Goal: Task Accomplishment & Management: Complete application form

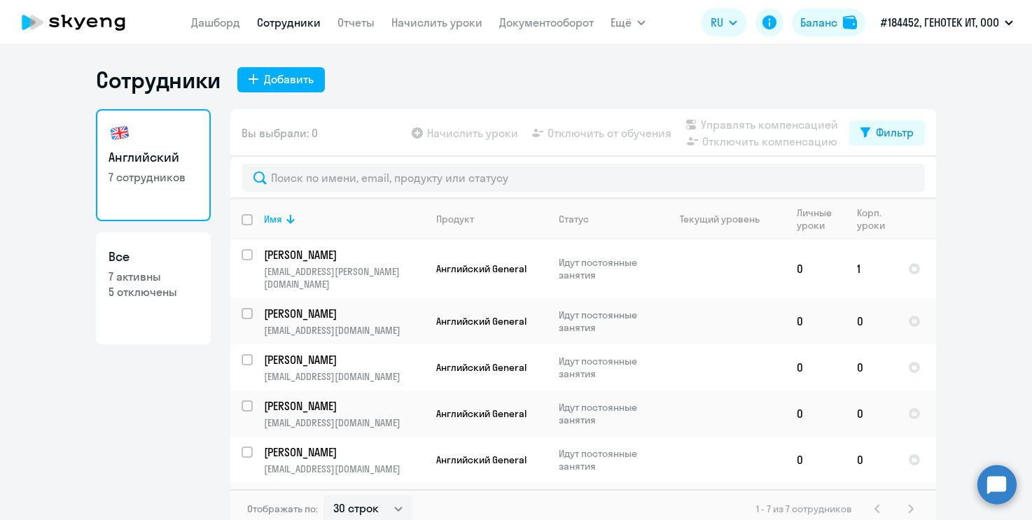
select select "30"
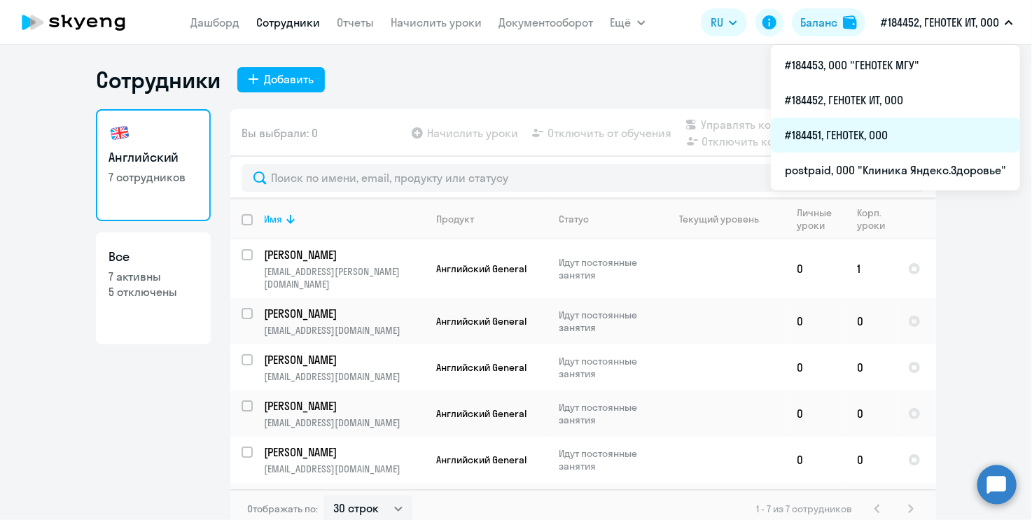
click at [887, 129] on li "#184451, ГЕНОТЕК, ООО" at bounding box center [895, 135] width 249 height 35
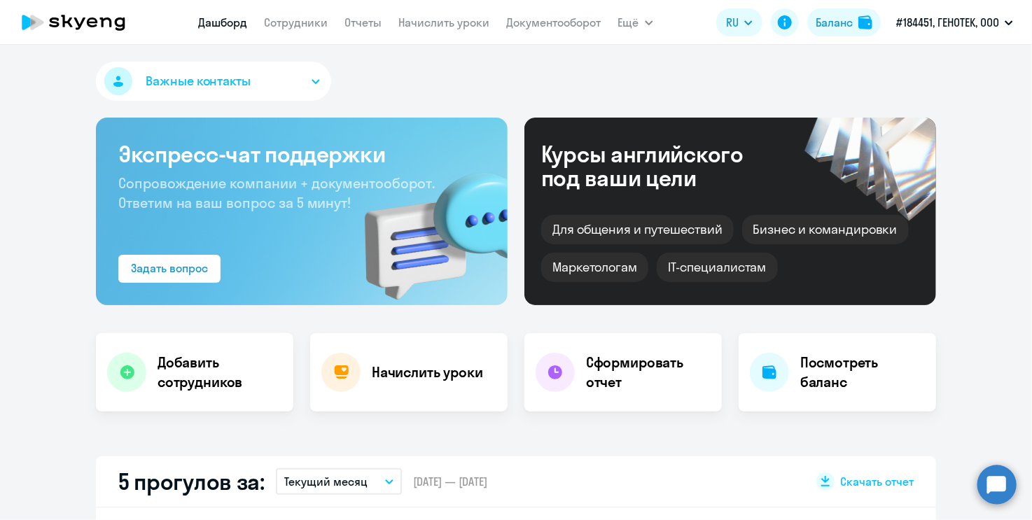
select select "30"
click at [288, 23] on link "Сотрудники" at bounding box center [297, 22] width 64 height 14
select select "30"
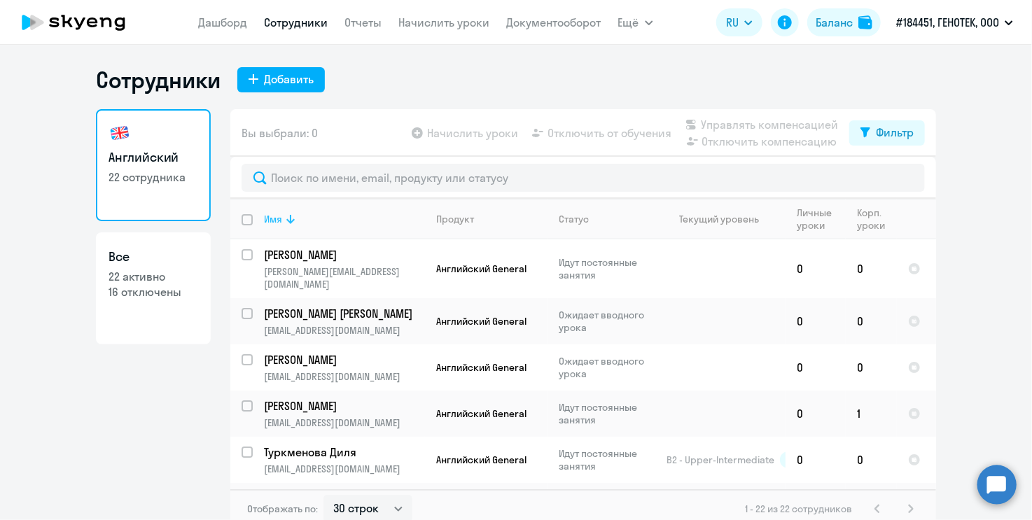
click at [282, 218] on icon at bounding box center [290, 219] width 17 height 17
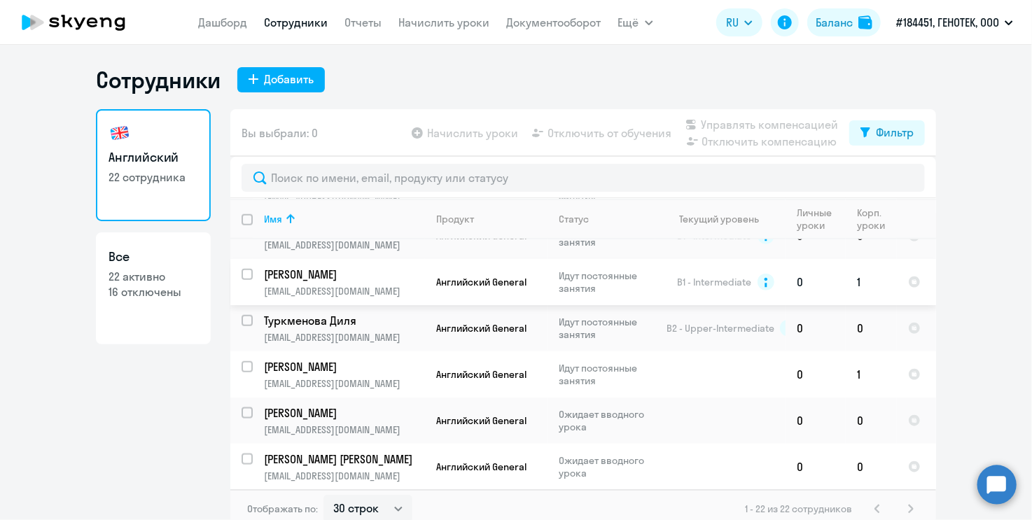
scroll to position [773, 0]
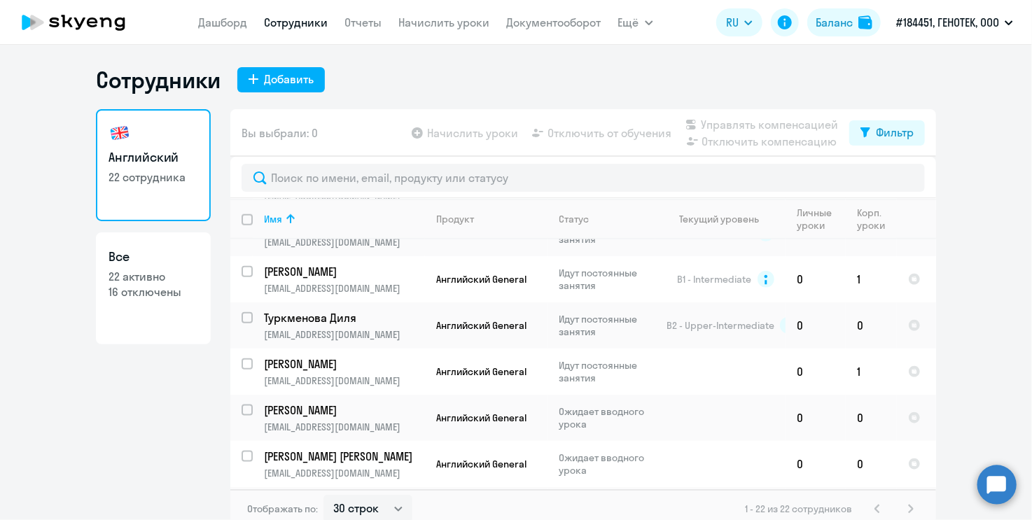
click at [138, 307] on link "Все 22 активно 16 отключены" at bounding box center [153, 288] width 115 height 112
select select "30"
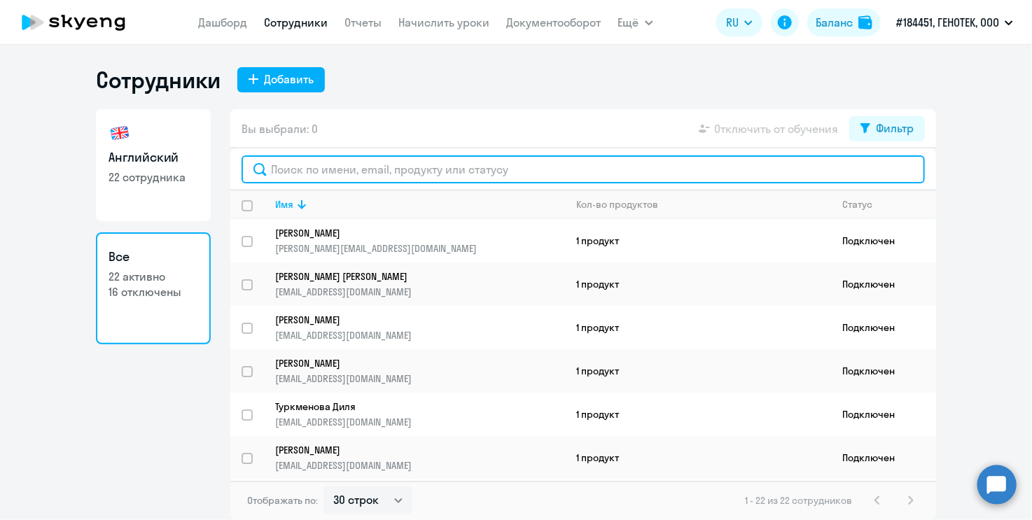
click at [313, 167] on input "text" at bounding box center [582, 169] width 683 height 28
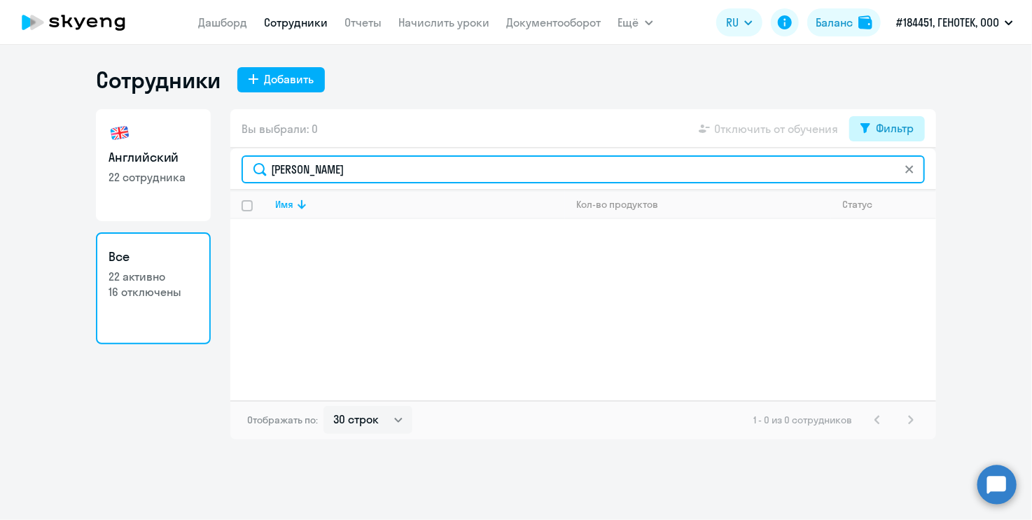
type input "[PERSON_NAME]"
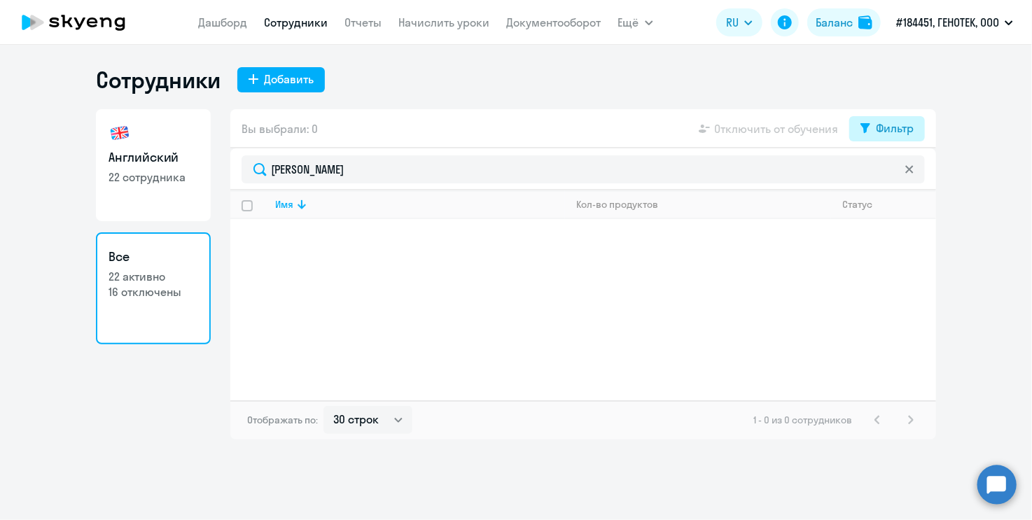
click at [897, 125] on div "Фильтр" at bounding box center [895, 128] width 38 height 17
click at [896, 169] on span at bounding box center [902, 174] width 24 height 14
click at [890, 174] on input "checkbox" at bounding box center [889, 174] width 1 height 1
checkbox input "true"
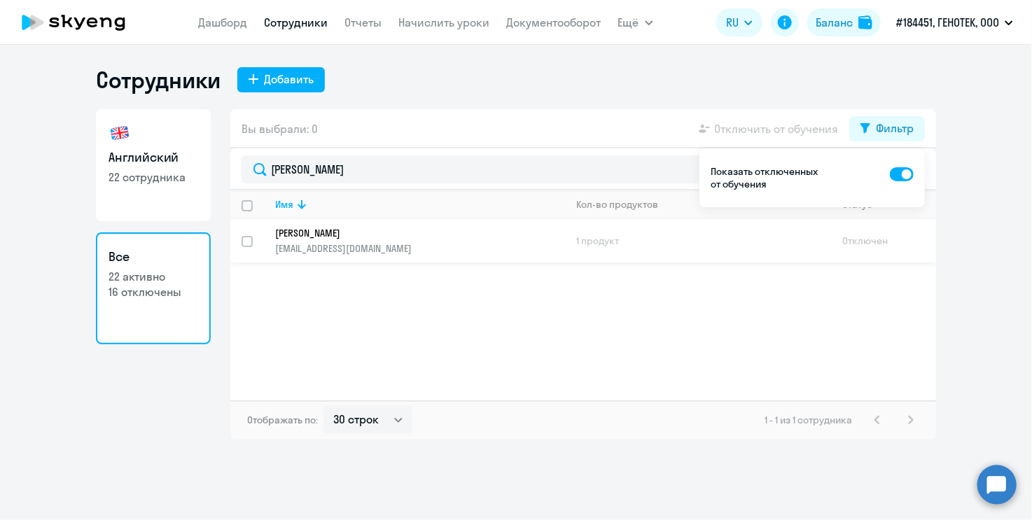
click at [357, 246] on p "[EMAIL_ADDRESS][DOMAIN_NAME]" at bounding box center [419, 248] width 289 height 13
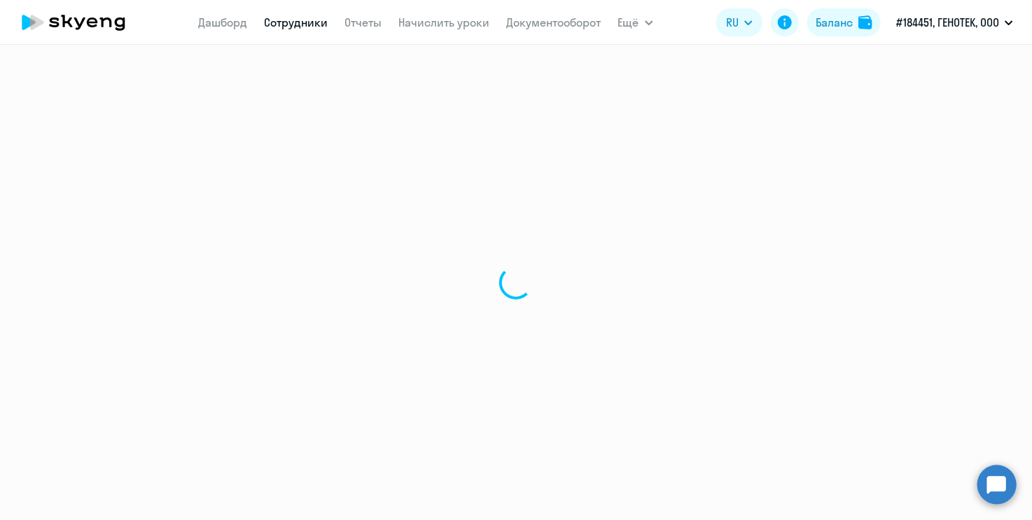
select select "english"
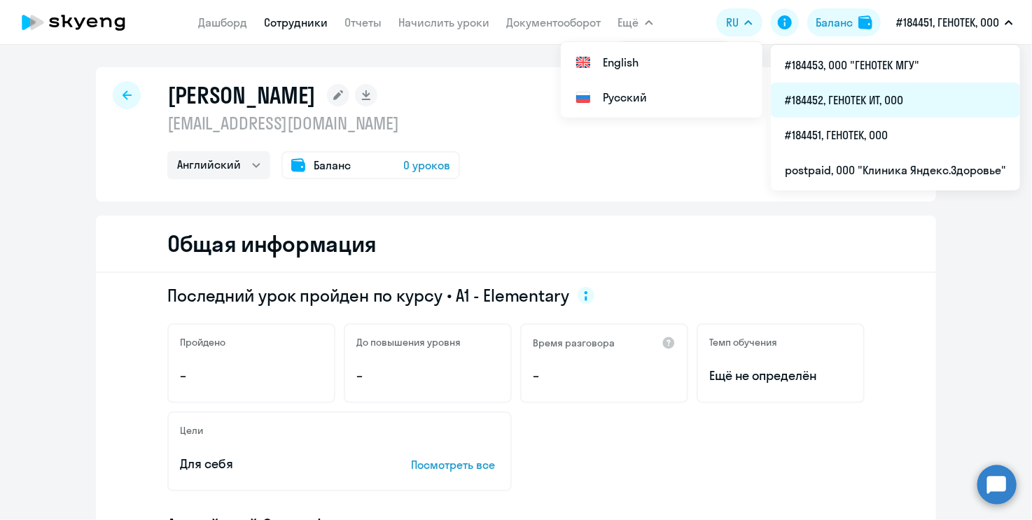
click at [887, 105] on li "#184452, ГЕНОТЕК ИТ, ООО" at bounding box center [895, 100] width 249 height 35
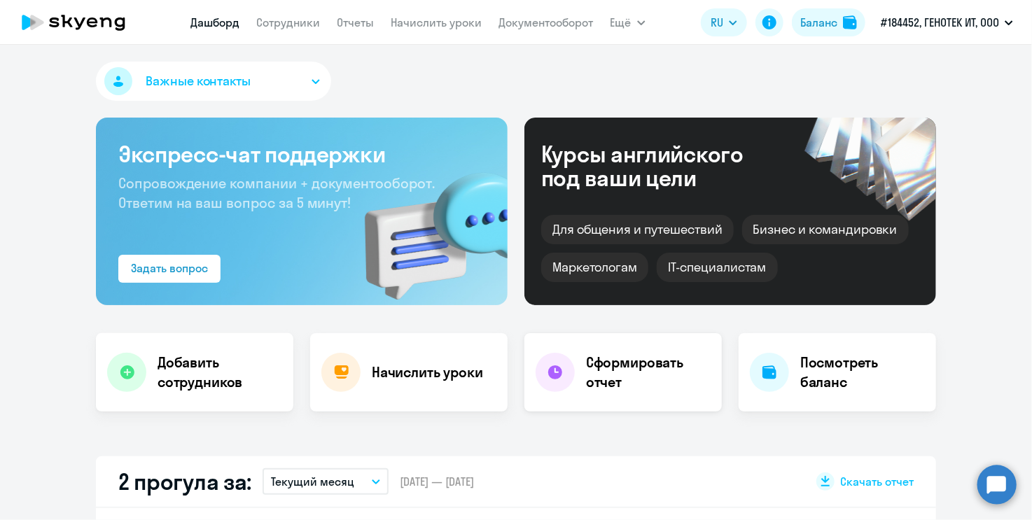
select select "30"
click at [280, 23] on link "Сотрудники" at bounding box center [289, 22] width 64 height 14
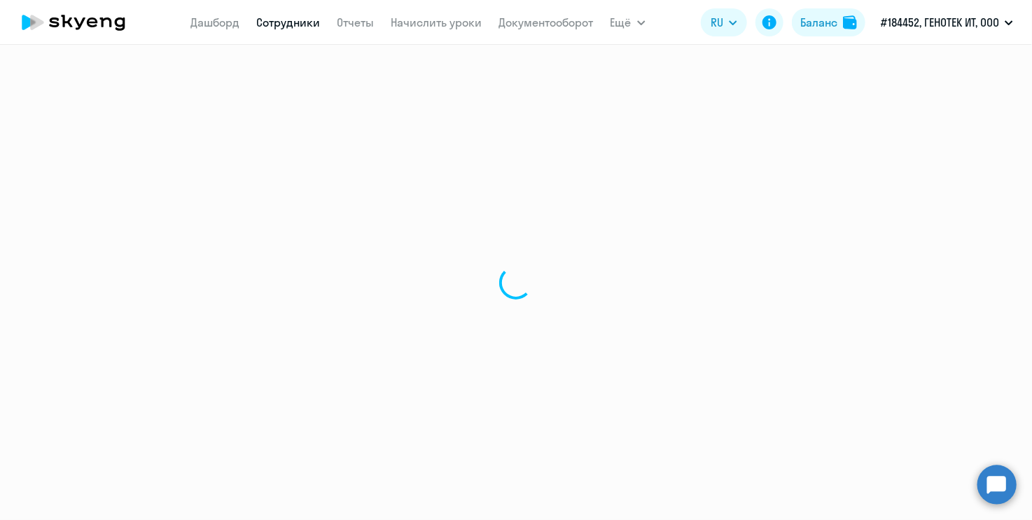
select select "30"
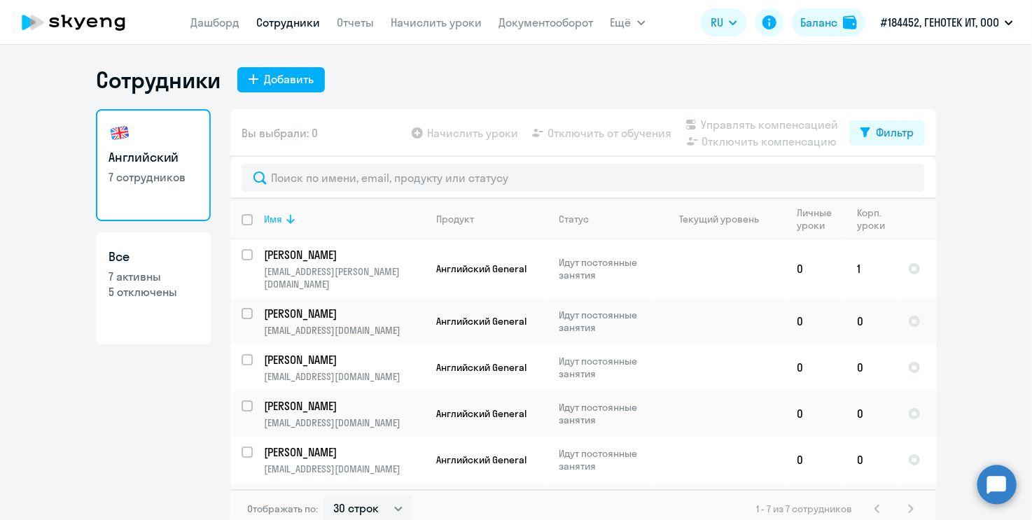
click at [280, 208] on th "Имя" at bounding box center [339, 219] width 172 height 41
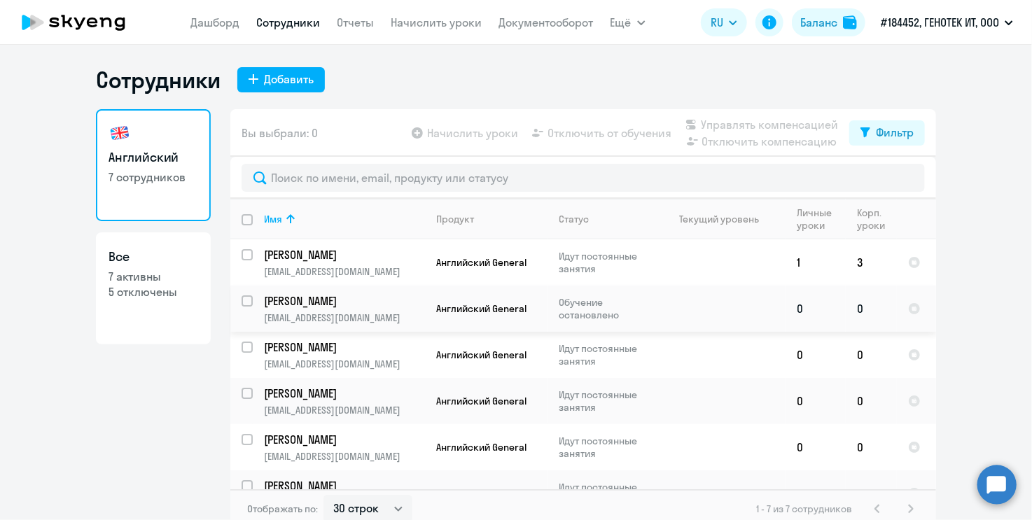
click at [300, 304] on p "[PERSON_NAME]" at bounding box center [343, 300] width 158 height 15
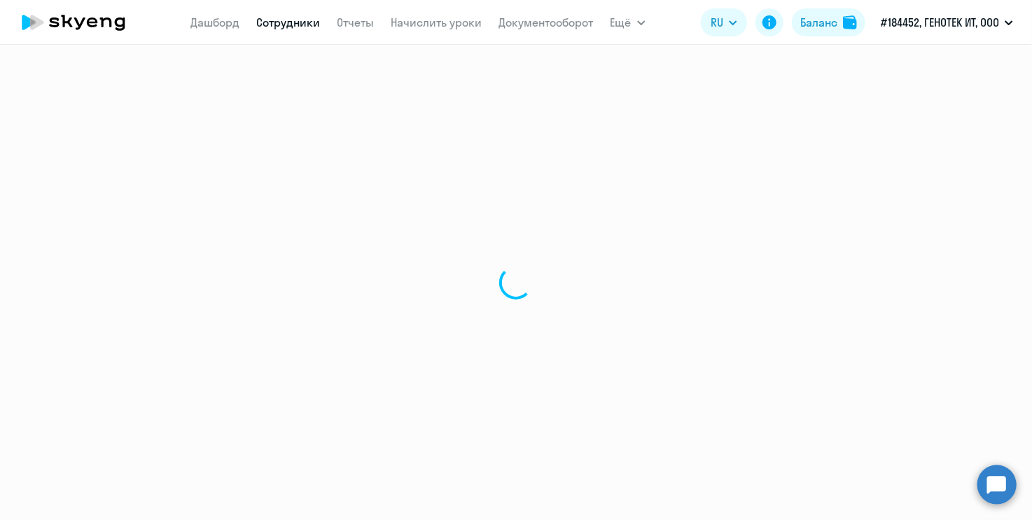
select select "english"
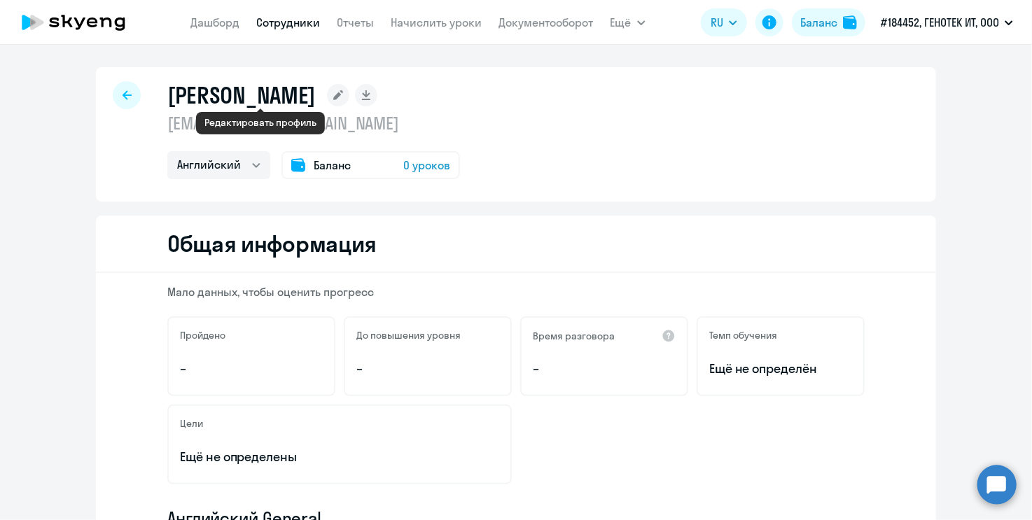
click at [327, 94] on icon at bounding box center [338, 95] width 22 height 22
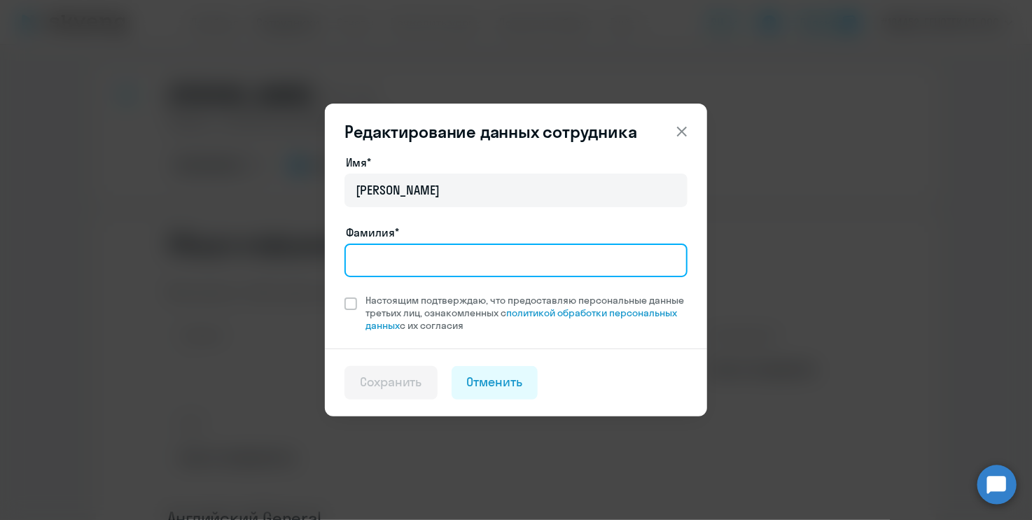
click at [372, 265] on input "Фамилия*" at bounding box center [515, 261] width 343 height 34
type input "[PERSON_NAME]"
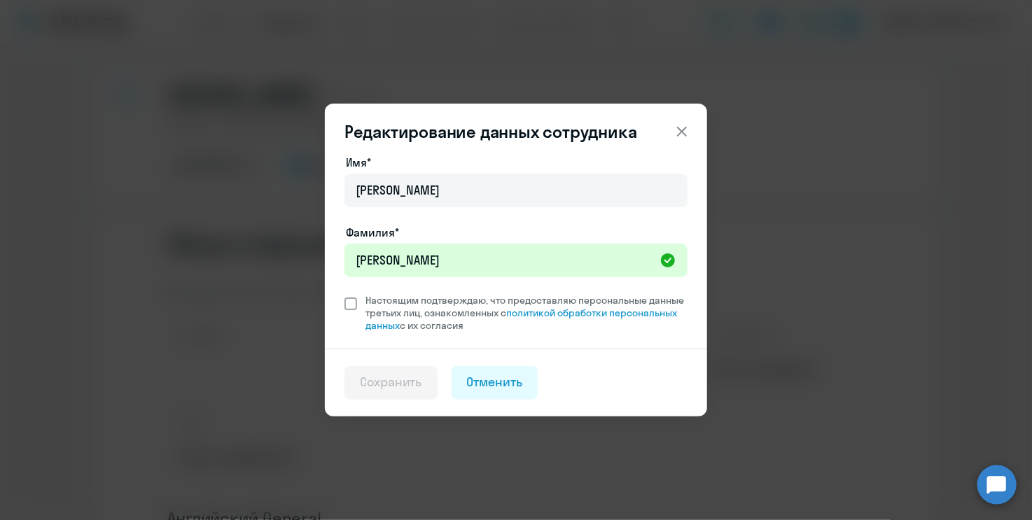
click at [354, 305] on span at bounding box center [350, 303] width 13 height 13
click at [344, 294] on input "Настоящим подтверждаю, что предоставляю персональные данные третьих лиц, ознако…" at bounding box center [344, 293] width 1 height 1
checkbox input "true"
click at [396, 386] on div "Сохранить" at bounding box center [391, 382] width 62 height 18
select select "english"
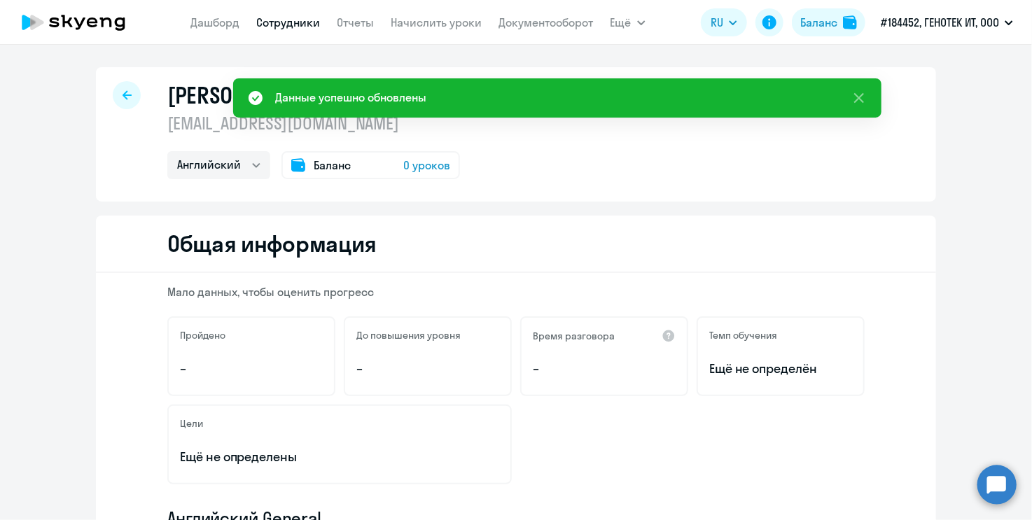
click at [122, 97] on icon at bounding box center [126, 94] width 9 height 9
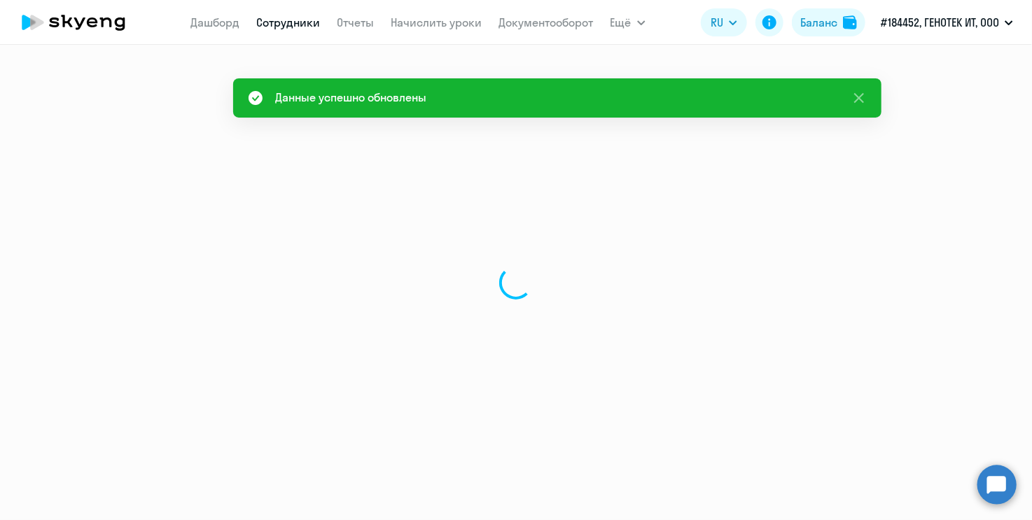
select select "30"
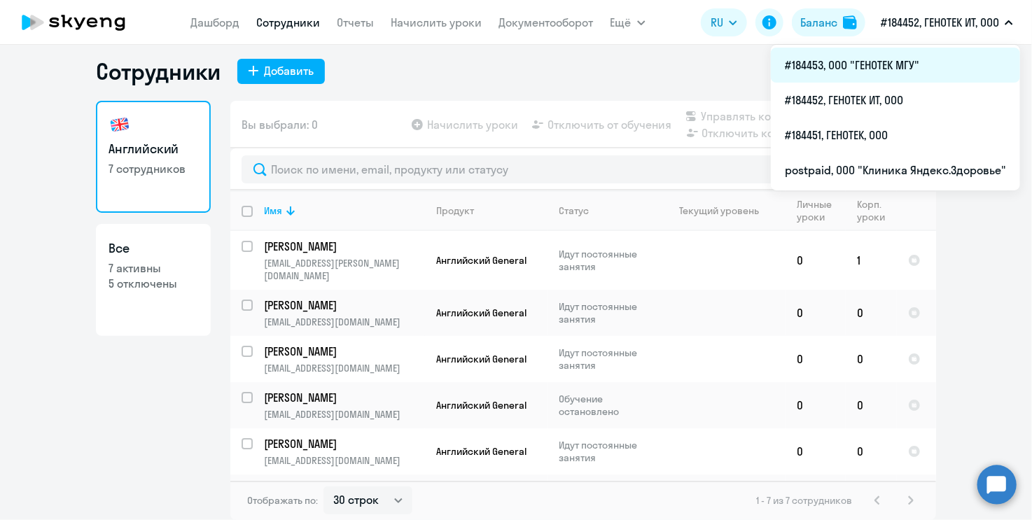
click at [899, 72] on li "#184453, ООО "ГЕНОТЕК МГУ"" at bounding box center [895, 65] width 249 height 35
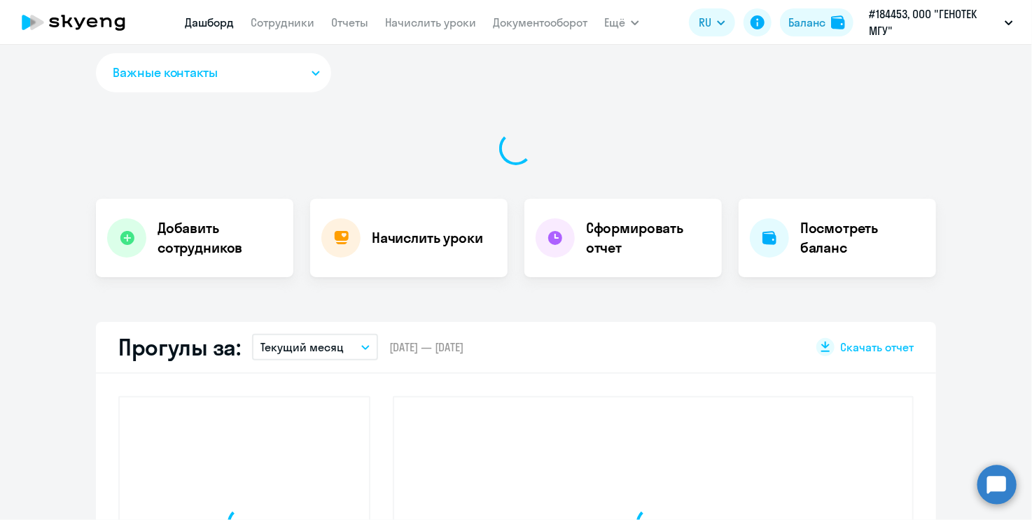
select select "30"
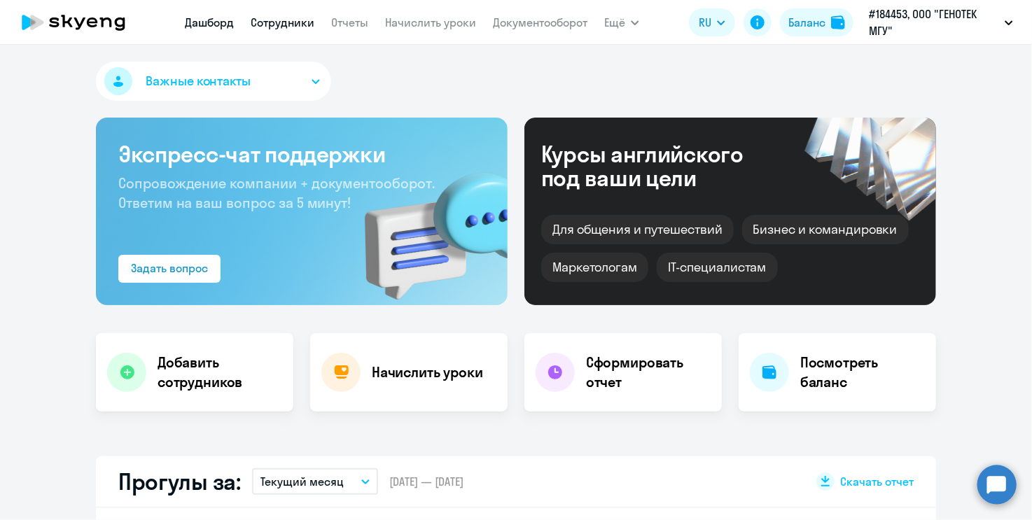
click at [284, 18] on link "Сотрудники" at bounding box center [283, 22] width 64 height 14
select select "30"
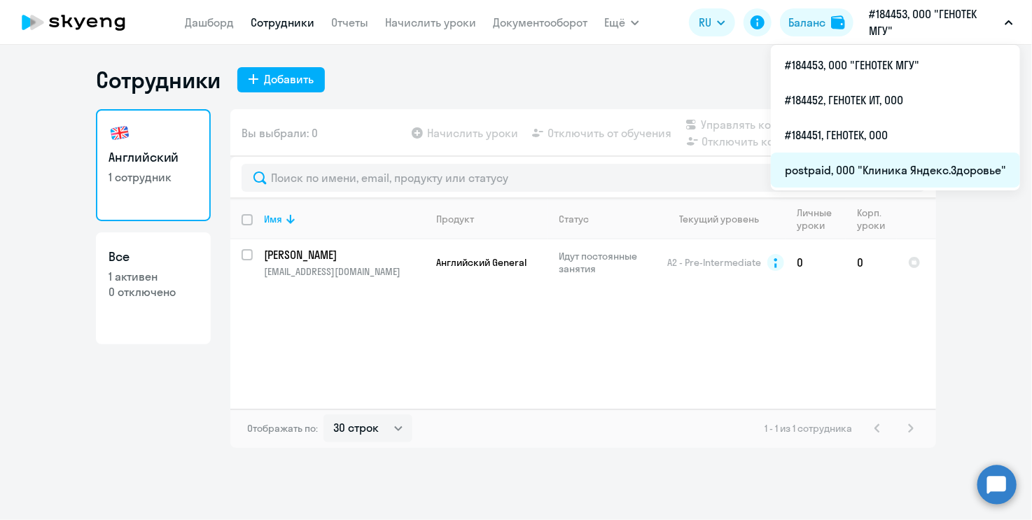
click at [882, 176] on li "postpaid, ООО "Клиника Яндекс.Здоровье"" at bounding box center [895, 170] width 249 height 35
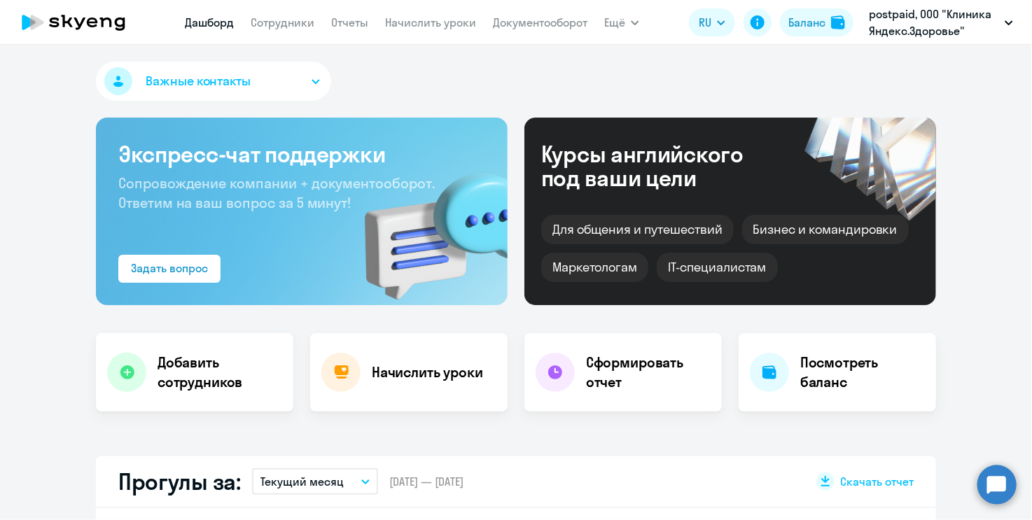
select select "30"
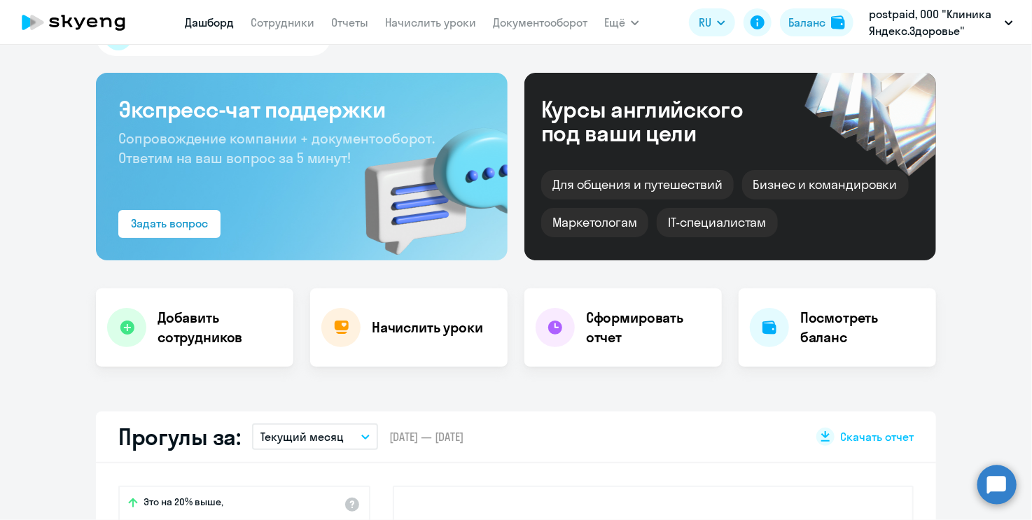
scroll to position [70, 0]
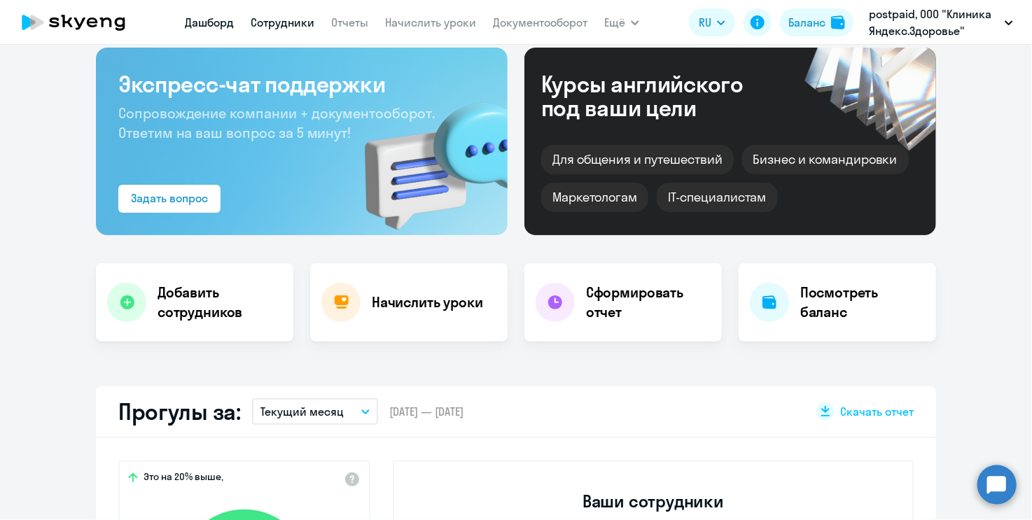
click at [272, 20] on link "Сотрудники" at bounding box center [283, 22] width 64 height 14
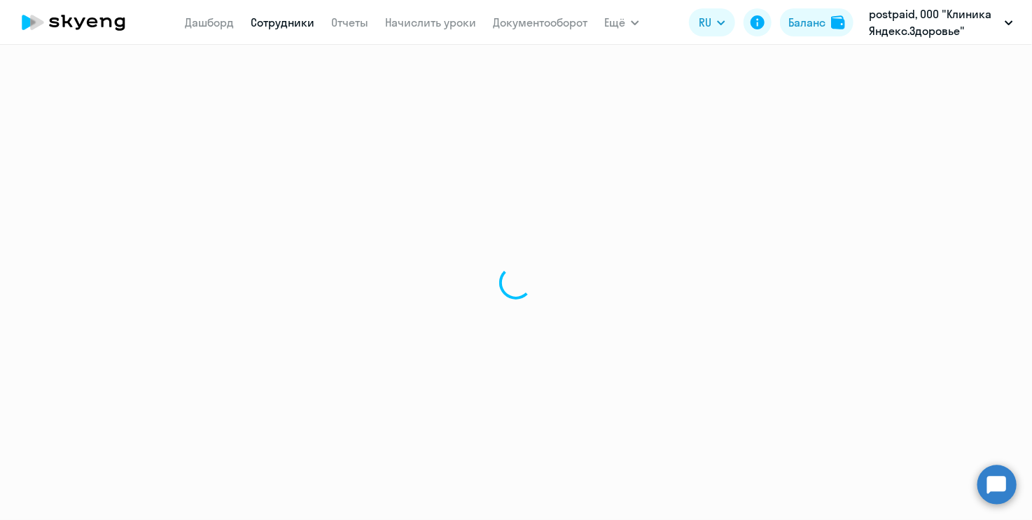
select select "30"
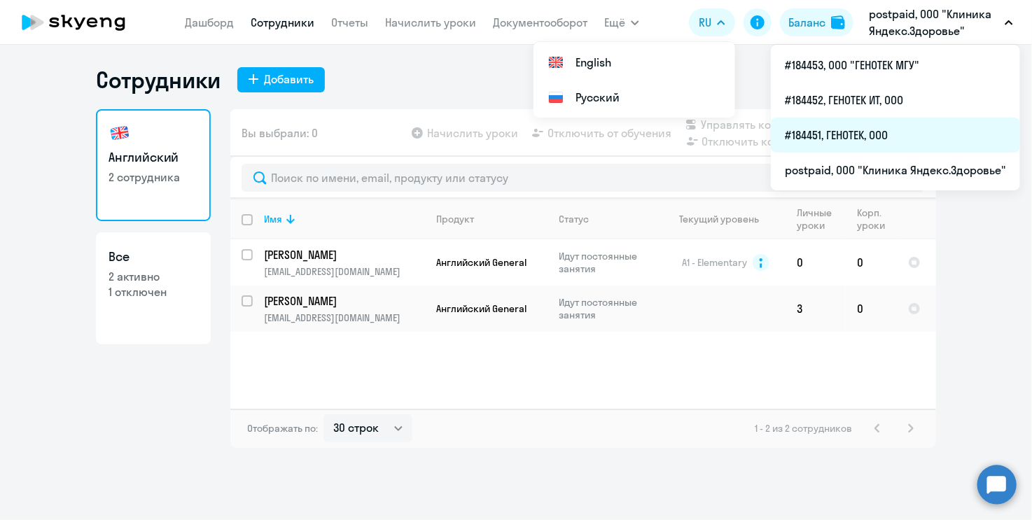
click at [873, 135] on li "#184451, ГЕНОТЕК, ООО" at bounding box center [895, 135] width 249 height 35
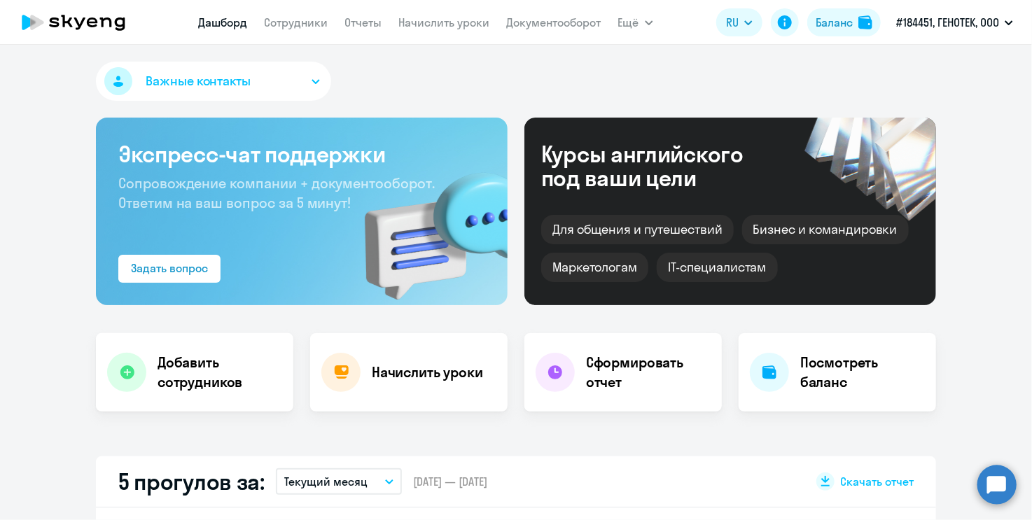
select select "30"
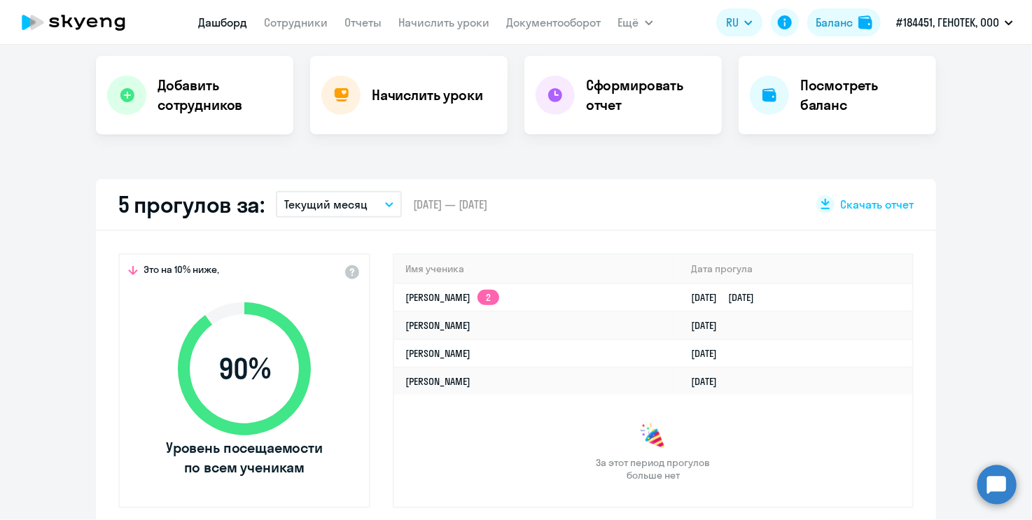
scroll to position [280, 0]
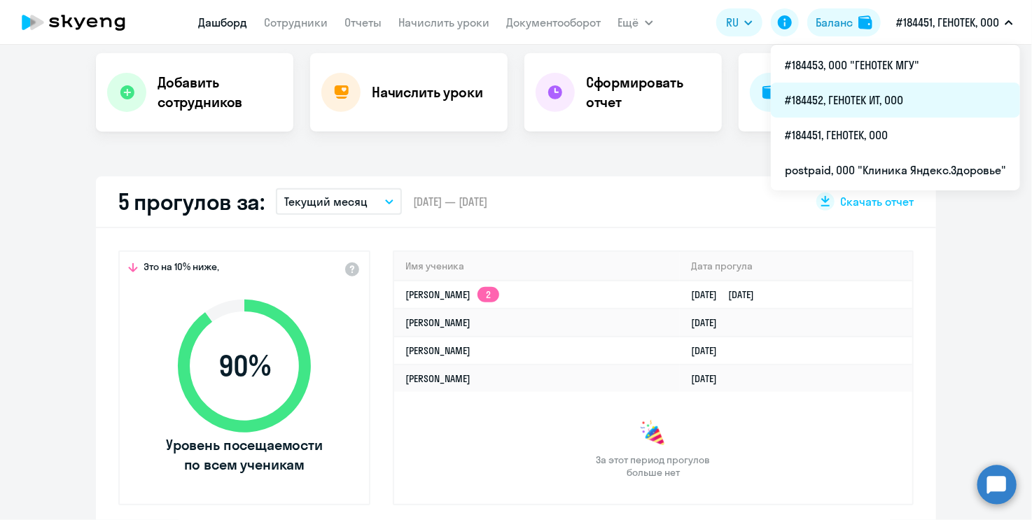
click at [917, 98] on li "#184452, ГЕНОТЕК ИТ, ООО" at bounding box center [895, 100] width 249 height 35
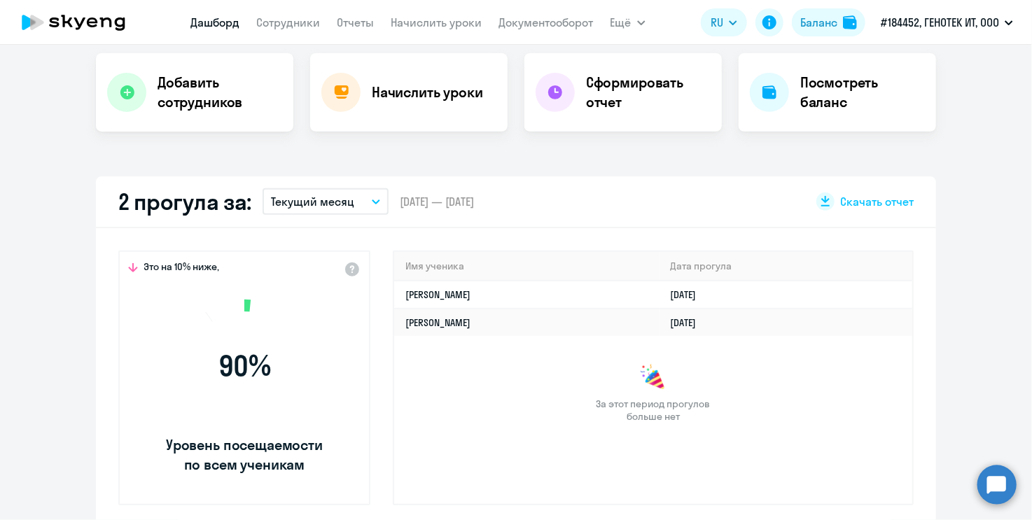
select select "30"
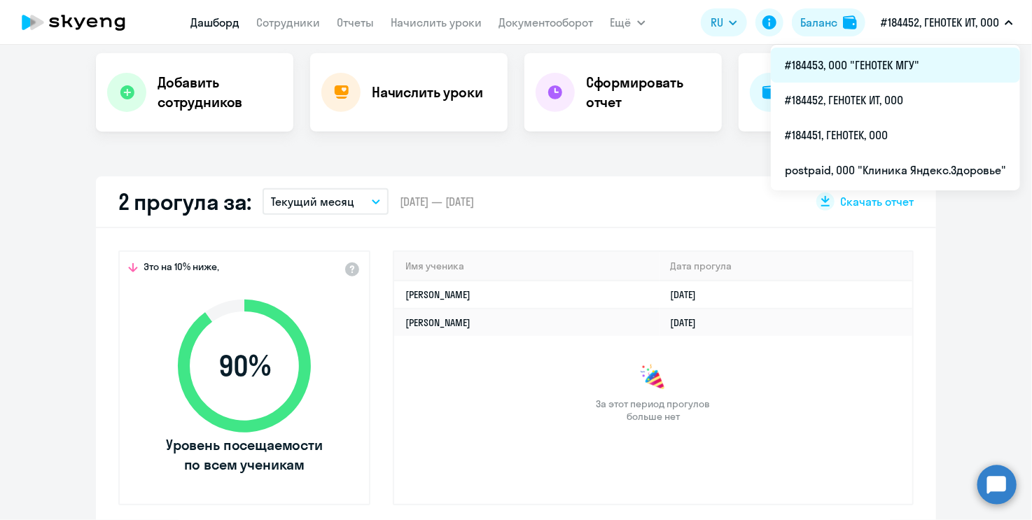
click at [943, 62] on li "#184453, ООО "ГЕНОТЕК МГУ"" at bounding box center [895, 65] width 249 height 35
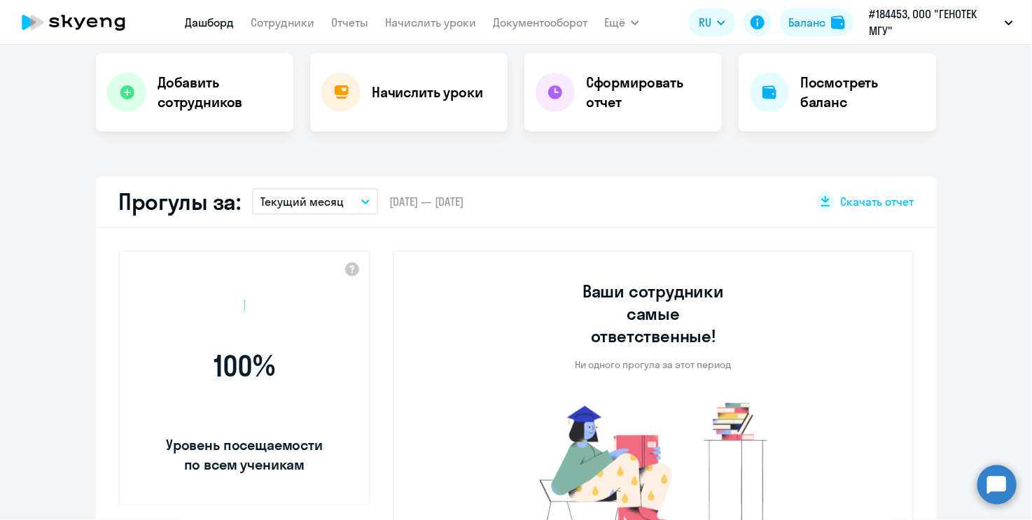
select select "30"
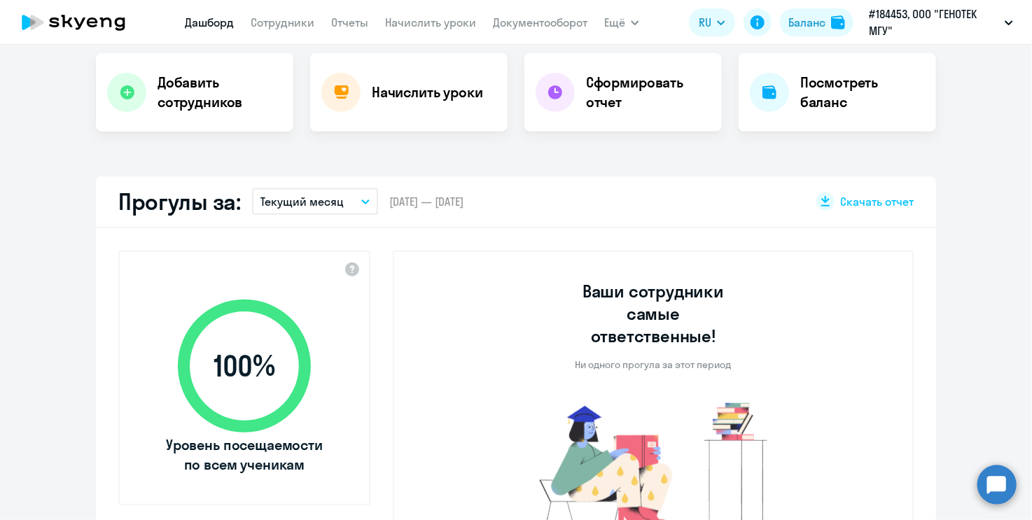
scroll to position [210, 0]
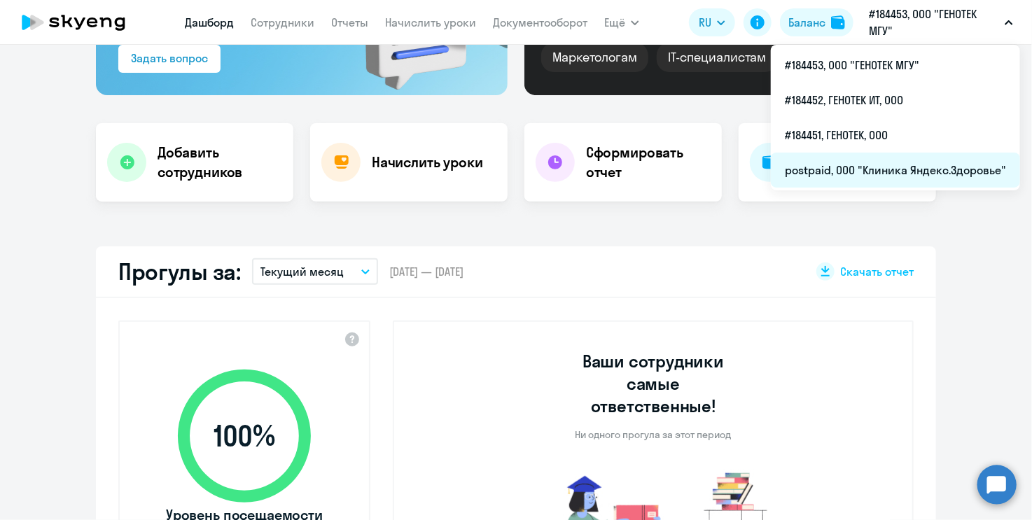
click at [907, 164] on li "postpaid, ООО "Клиника Яндекс.Здоровье"" at bounding box center [895, 170] width 249 height 35
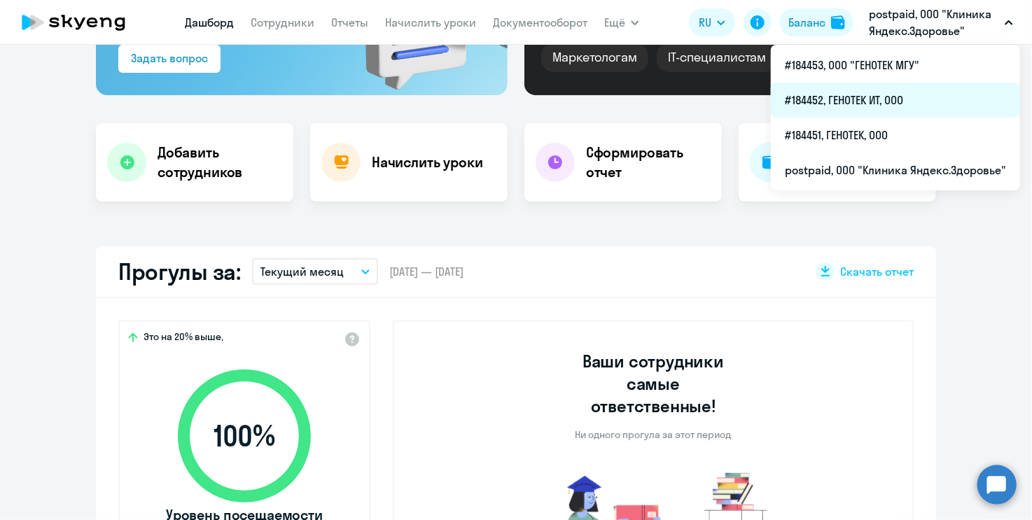
click at [919, 94] on li "#184452, ГЕНОТЕК ИТ, ООО" at bounding box center [895, 100] width 249 height 35
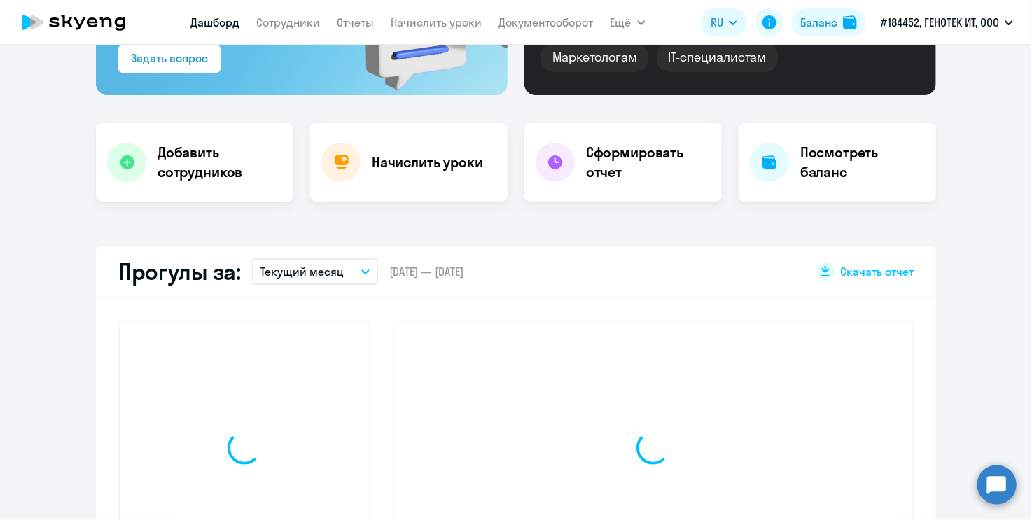
select select "30"
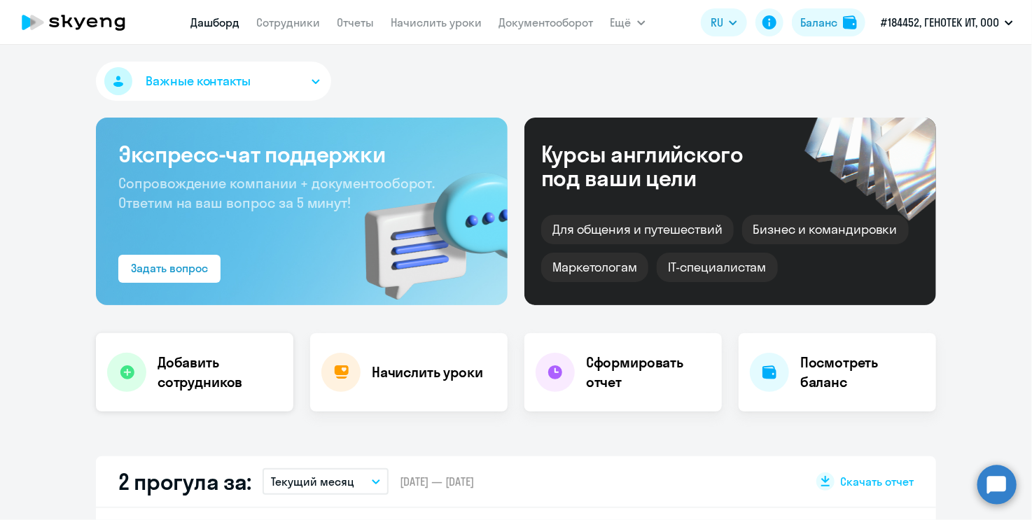
click at [193, 360] on h4 "Добавить сотрудников" at bounding box center [219, 372] width 125 height 39
select select "english_adult_not_native_speaker"
select select "3"
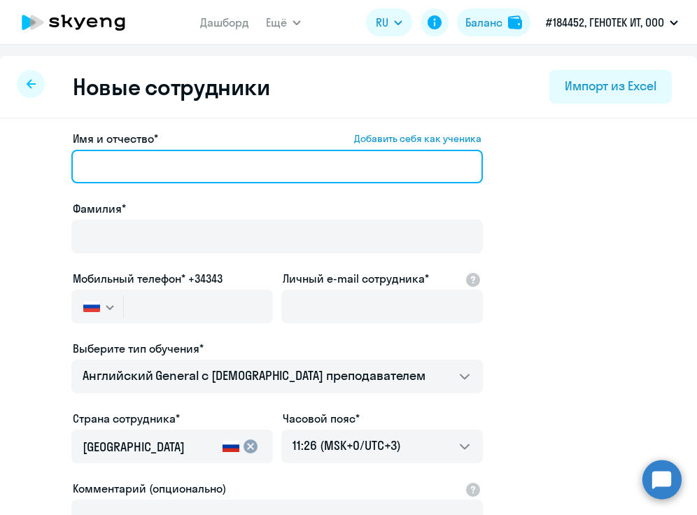
click at [174, 171] on input "Имя и отчество* Добавить себя как ученика" at bounding box center [277, 167] width 412 height 34
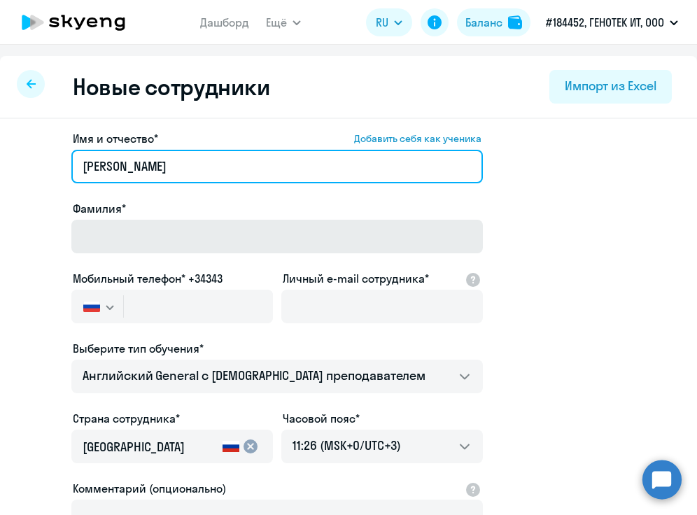
type input "[PERSON_NAME]"
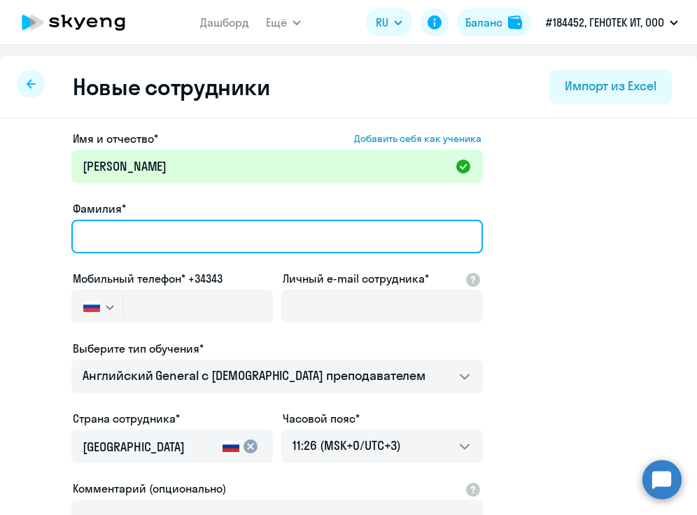
click at [143, 228] on input "Фамилия*" at bounding box center [277, 237] width 412 height 34
type input "[PERSON_NAME]"
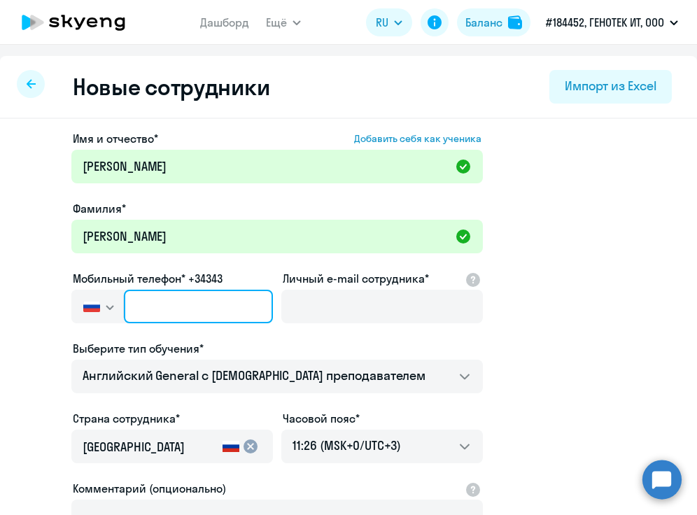
click at [173, 301] on input "text" at bounding box center [198, 307] width 149 height 34
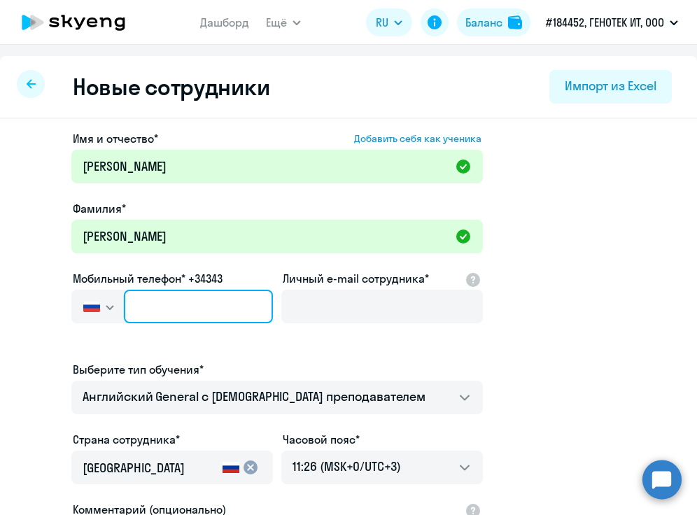
paste input "[PHONE_NUMBER]"
type input "[PHONE_NUMBER]"
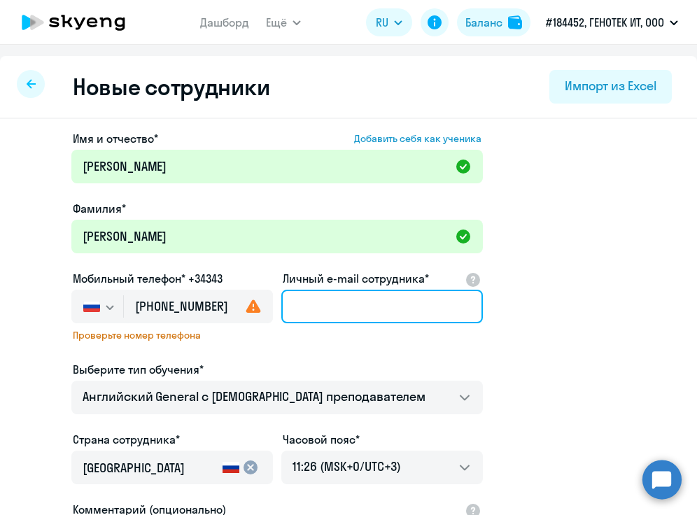
click at [337, 293] on input "Личный e-mail сотрудника*" at bounding box center [382, 307] width 202 height 34
paste input "[EMAIL_ADDRESS][DOMAIN_NAME]"
type input "[EMAIL_ADDRESS][DOMAIN_NAME]"
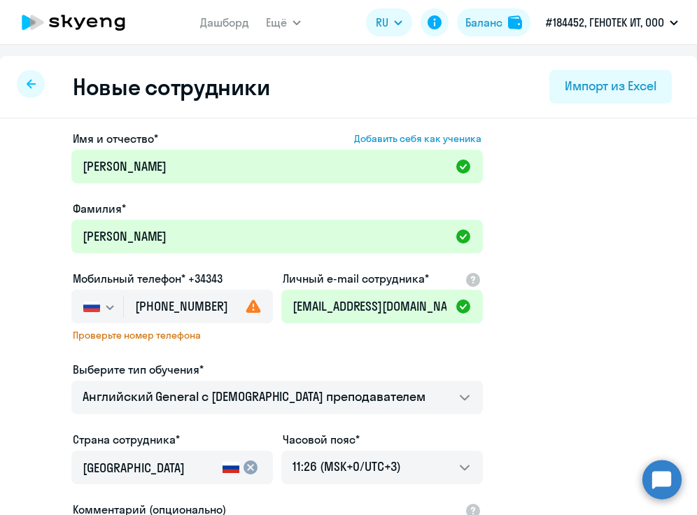
click at [314, 344] on div "Имя и отчество* Добавить себя как ученика [PERSON_NAME]* [PERSON_NAME] Мобильны…" at bounding box center [277, 390] width 412 height 520
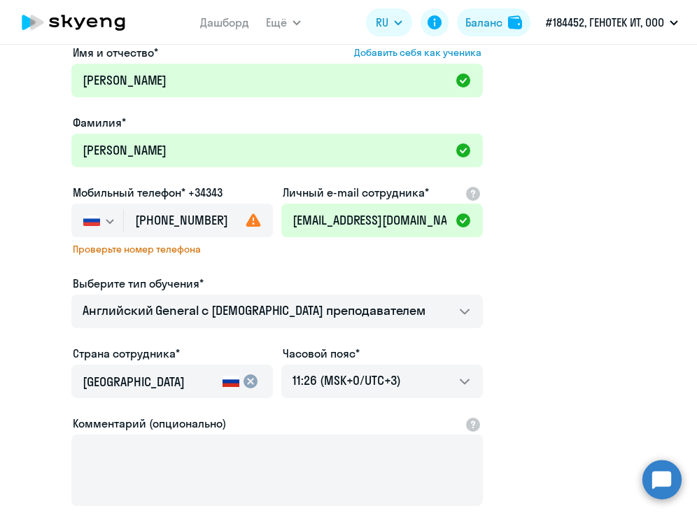
scroll to position [238, 0]
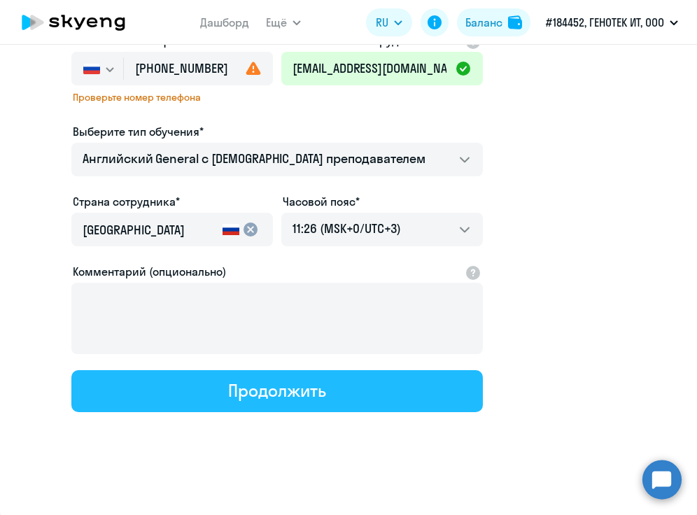
click at [253, 398] on div "Продолжить" at bounding box center [276, 390] width 97 height 22
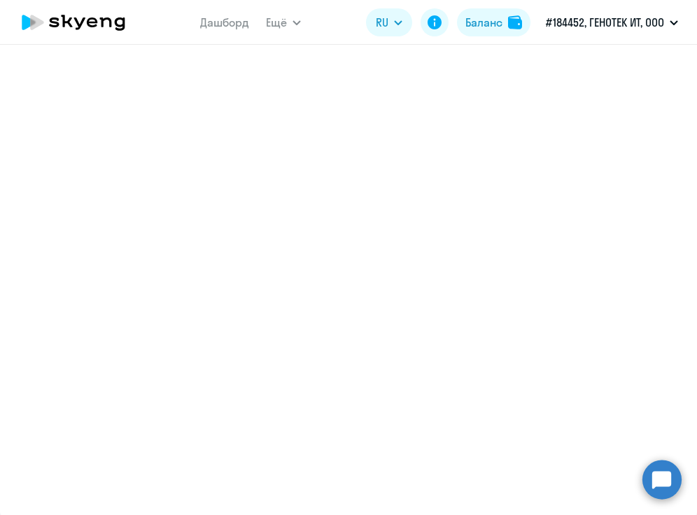
select select "english_adult_not_native_speaker"
select select "3"
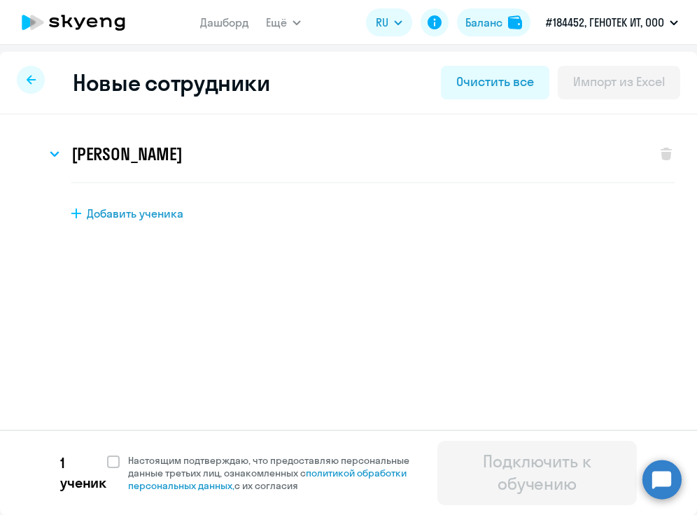
scroll to position [0, 0]
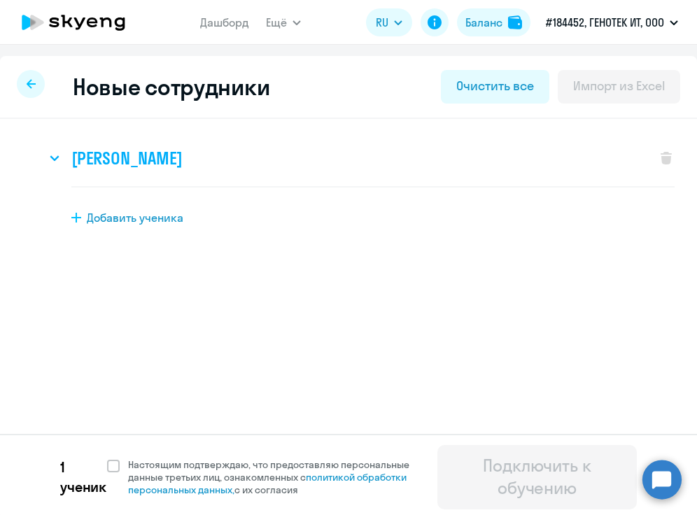
click at [83, 156] on h3 "[PERSON_NAME]" at bounding box center [126, 158] width 111 height 22
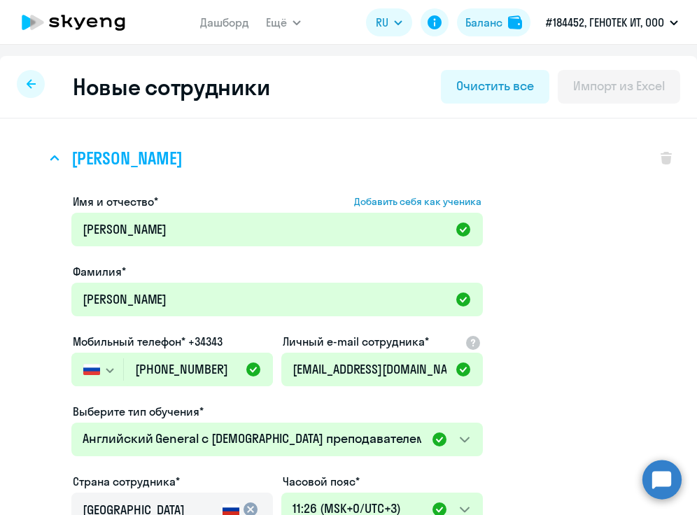
click at [83, 156] on h3 "[PERSON_NAME]" at bounding box center [126, 158] width 111 height 22
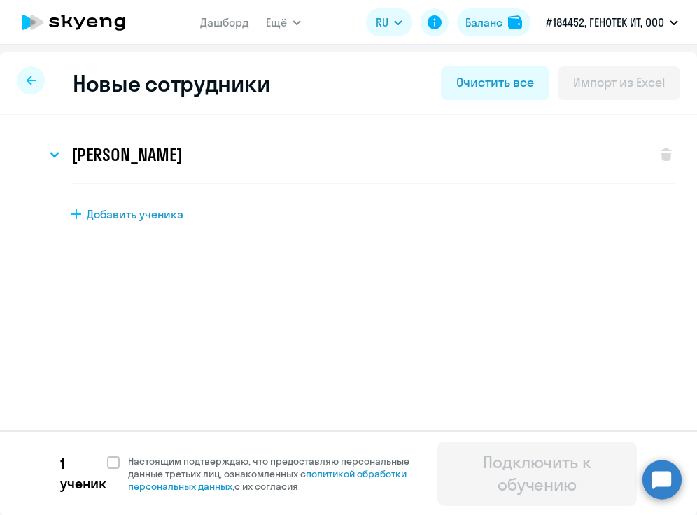
scroll to position [4, 0]
click at [115, 459] on span at bounding box center [113, 462] width 13 height 13
click at [107, 454] on input "Настоящим подтверждаю, что предоставляю персональные данные третьих лиц, ознако…" at bounding box center [106, 454] width 1 height 1
checkbox input "true"
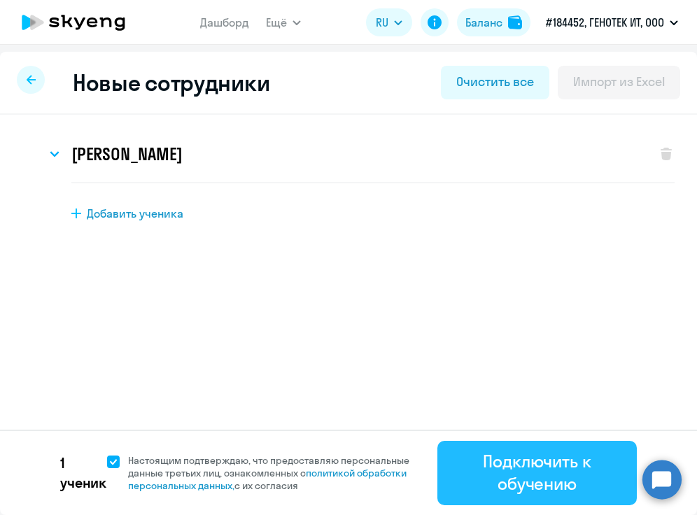
click at [553, 481] on div "Подключить к обучению" at bounding box center [537, 472] width 160 height 45
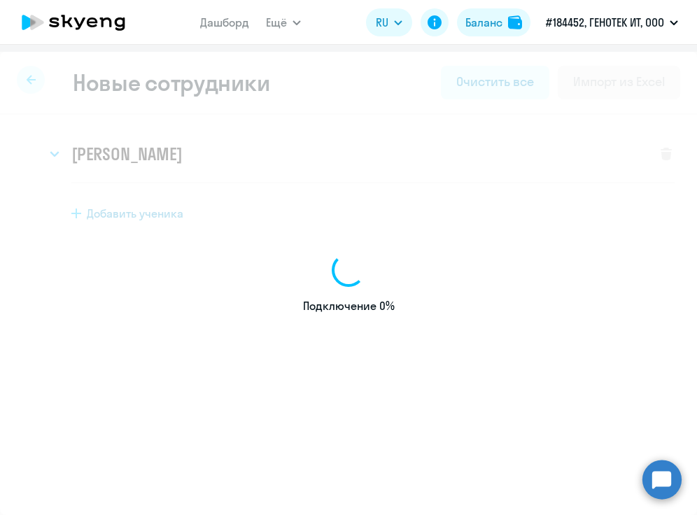
select select "english_adult_not_native_speaker"
select select "3"
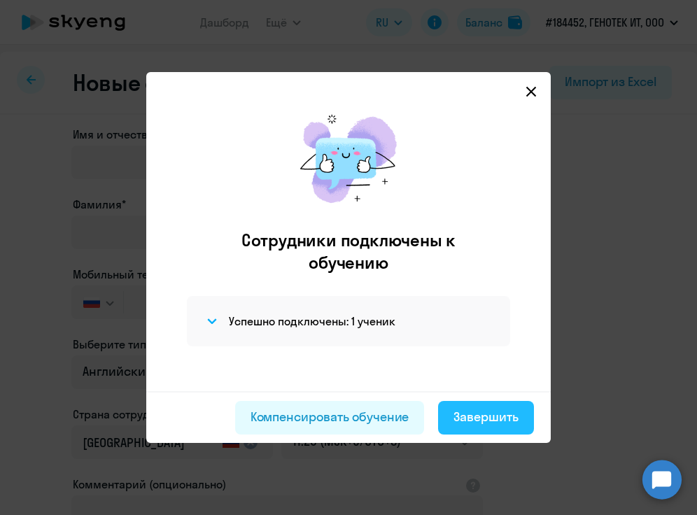
click at [492, 419] on div "Завершить" at bounding box center [486, 417] width 65 height 18
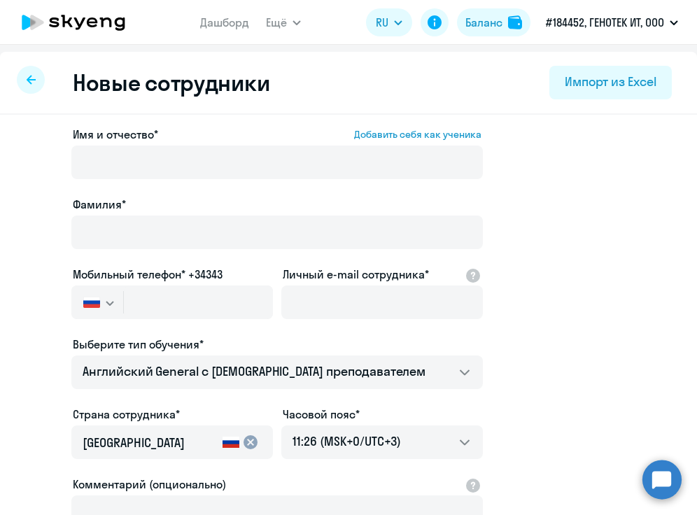
select select "30"
